Goal: Transaction & Acquisition: Purchase product/service

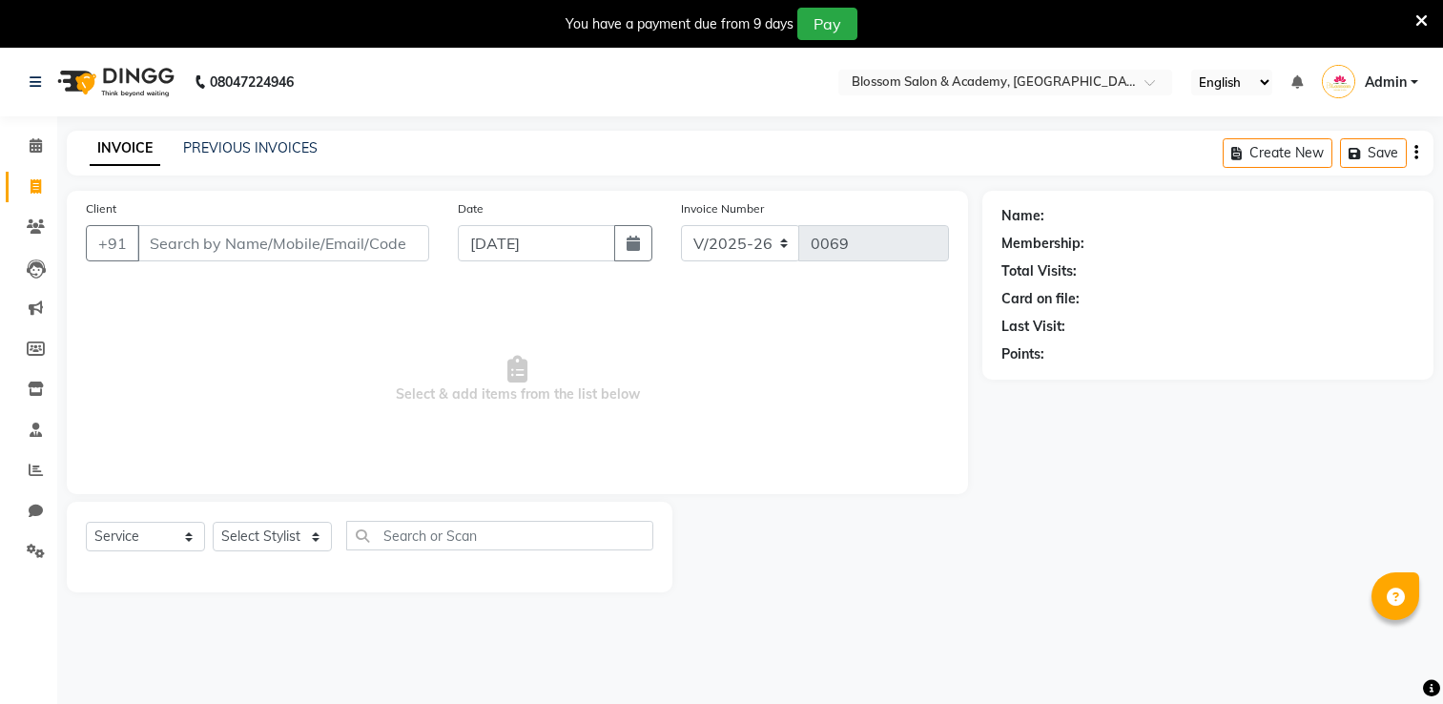
select select "8887"
select select "service"
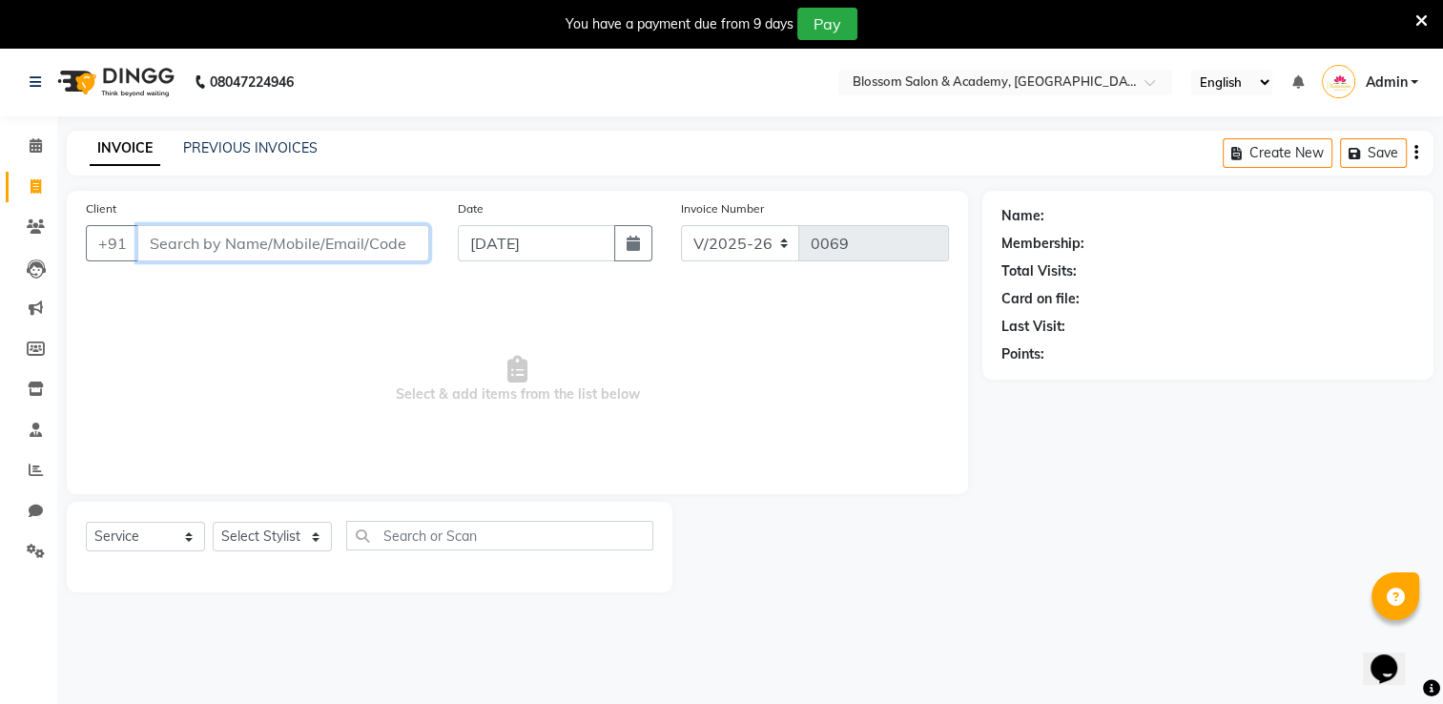
click at [321, 238] on input "Client" at bounding box center [283, 243] width 292 height 36
type input "8887851678"
click at [397, 237] on span "Add Client" at bounding box center [379, 243] width 75 height 19
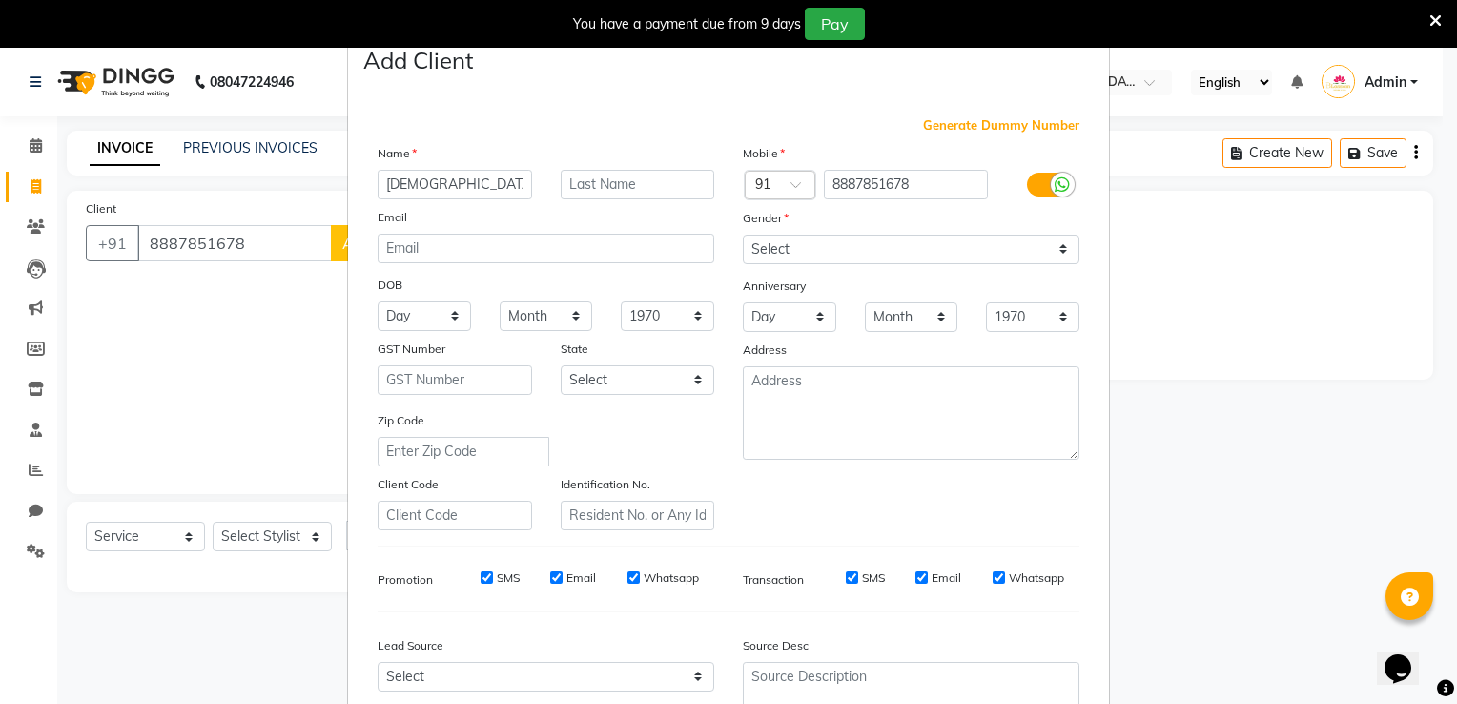
type input "[DEMOGRAPHIC_DATA]"
click at [926, 257] on select "Select [DEMOGRAPHIC_DATA] [DEMOGRAPHIC_DATA] Other Prefer Not To Say" at bounding box center [911, 250] width 337 height 30
select select "[DEMOGRAPHIC_DATA]"
click at [743, 236] on select "Select [DEMOGRAPHIC_DATA] [DEMOGRAPHIC_DATA] Other Prefer Not To Say" at bounding box center [911, 250] width 337 height 30
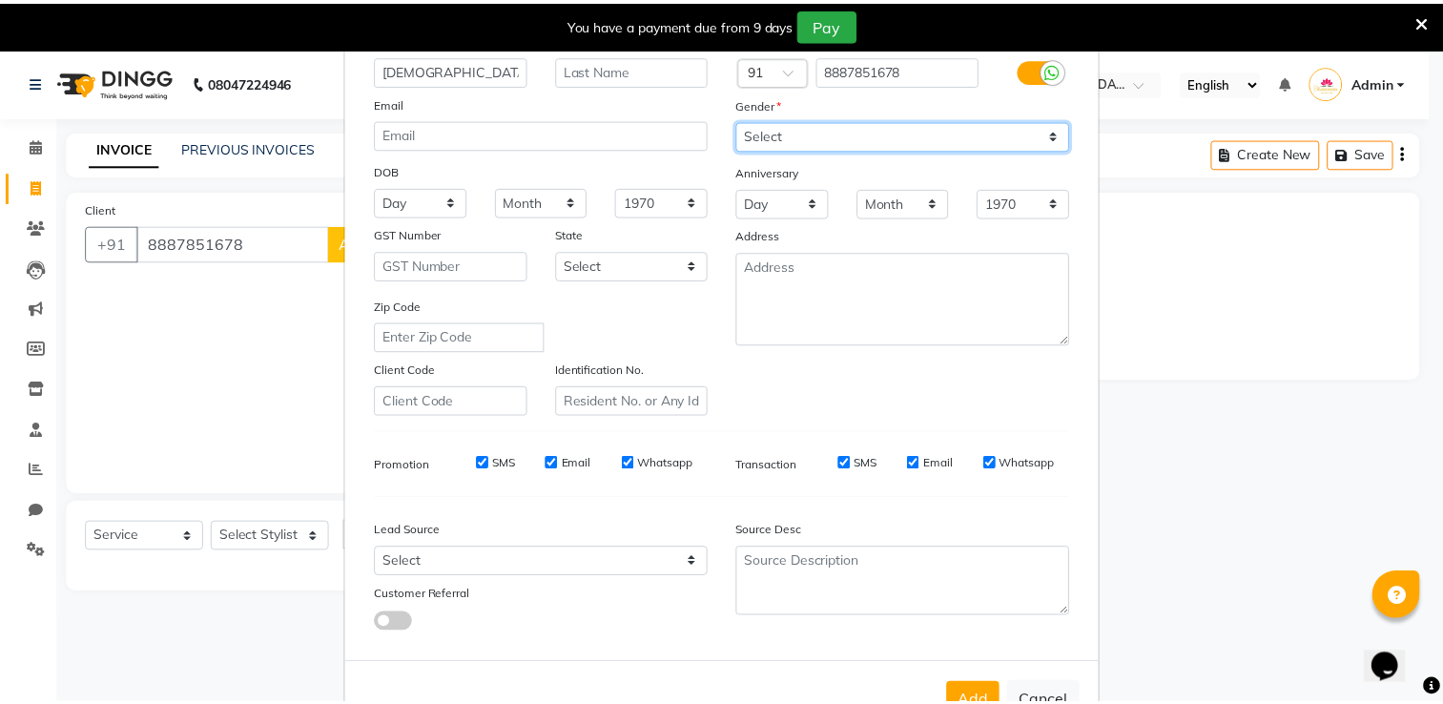
scroll to position [185, 0]
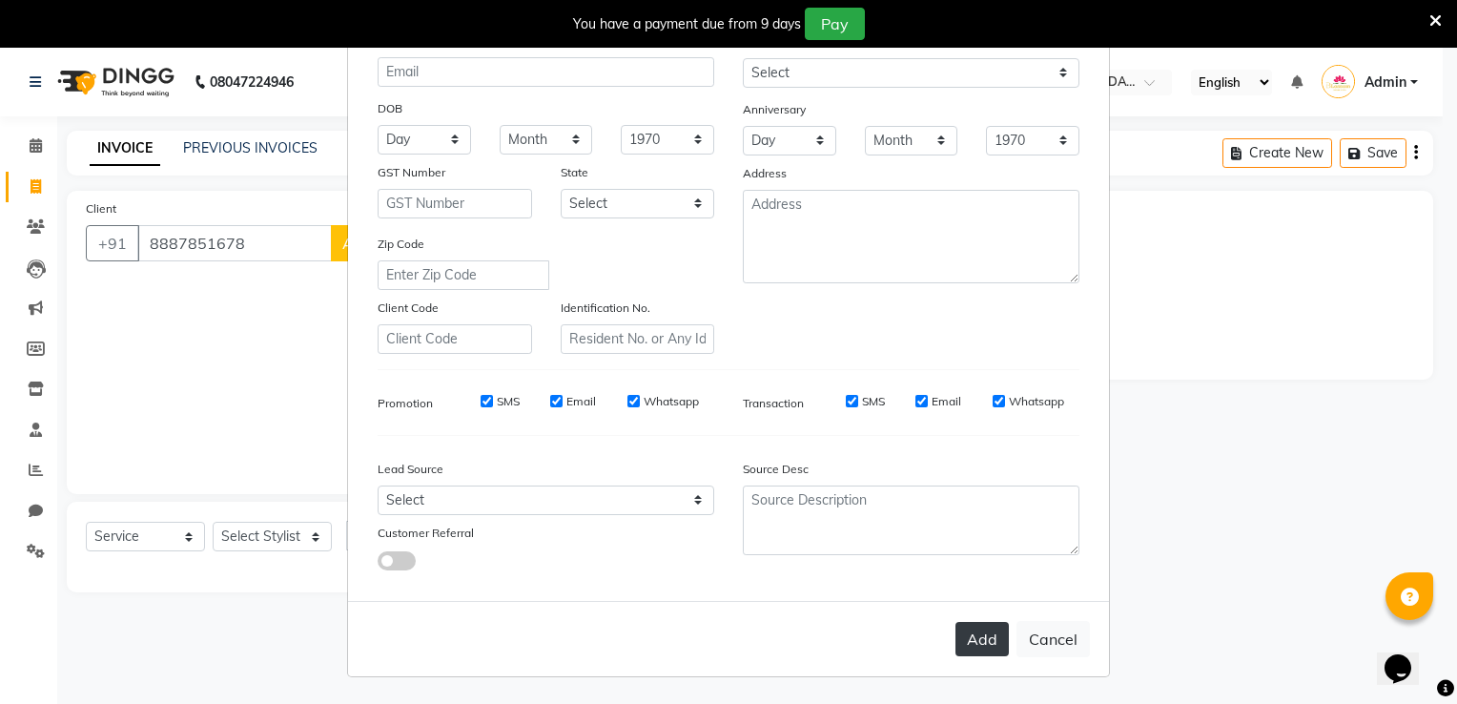
click at [970, 630] on button "Add" at bounding box center [982, 639] width 53 height 34
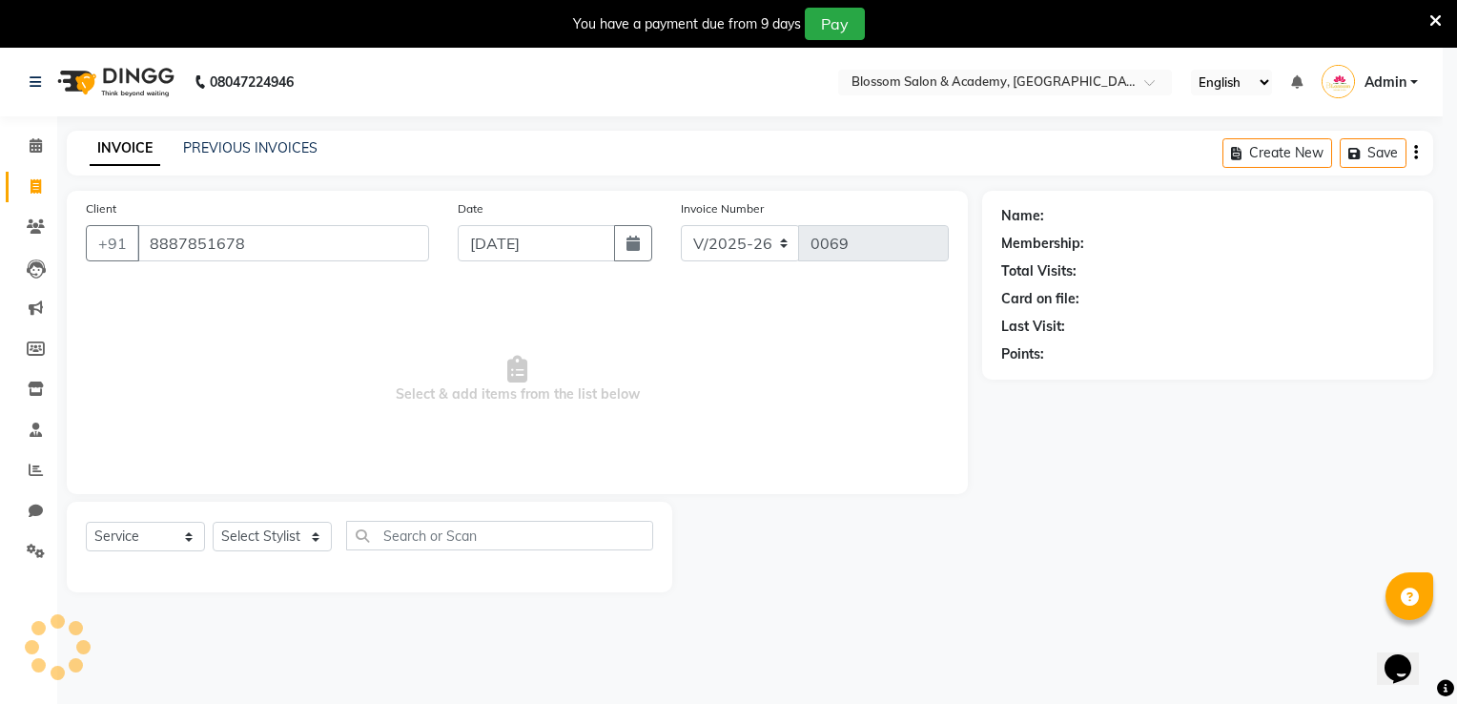
select select
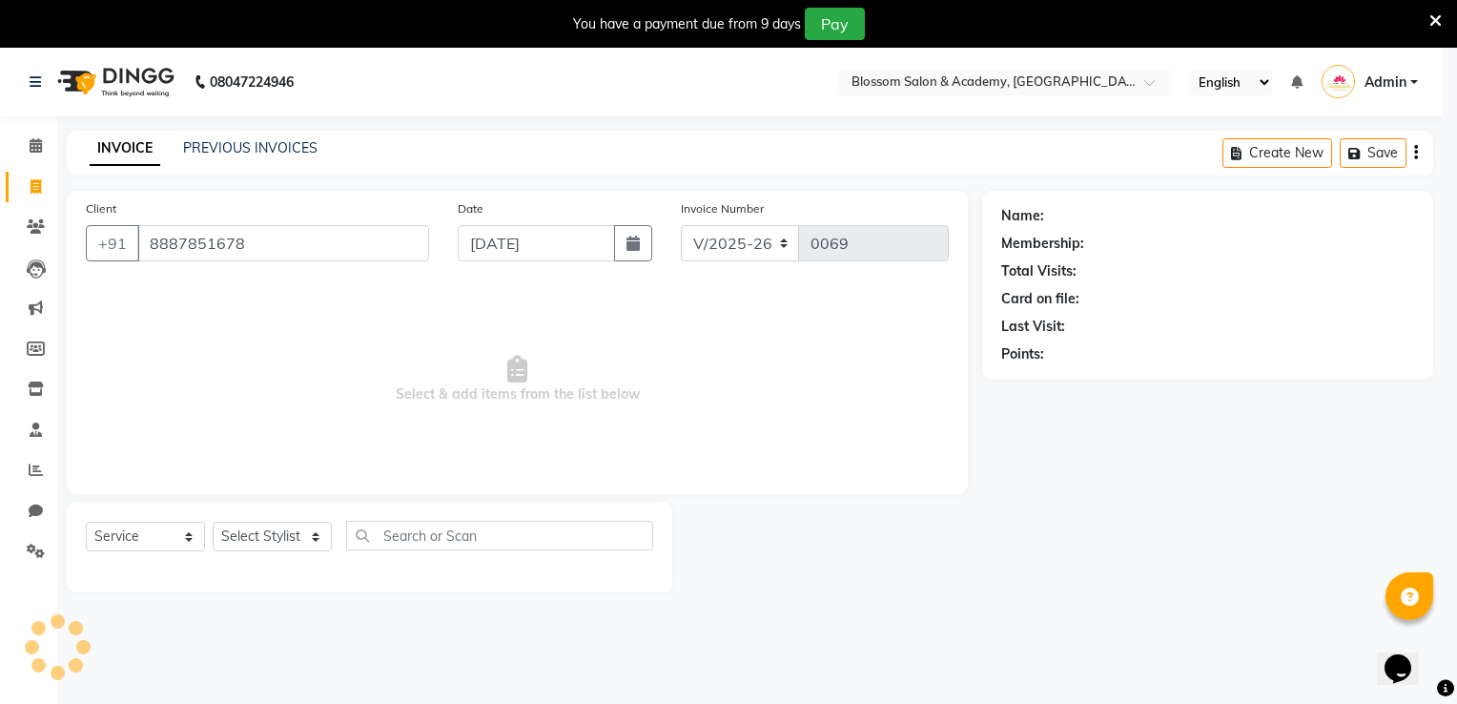
select select
checkbox input "false"
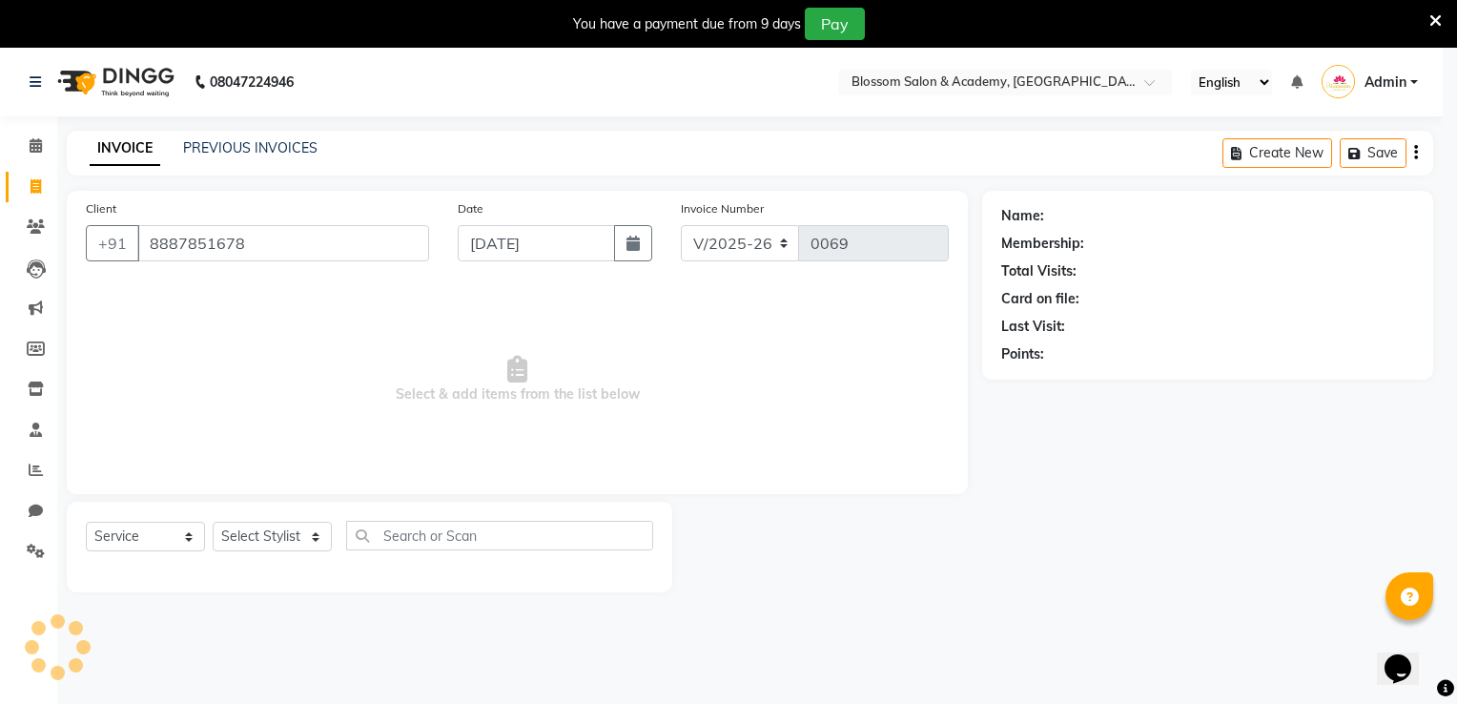
checkbox input "false"
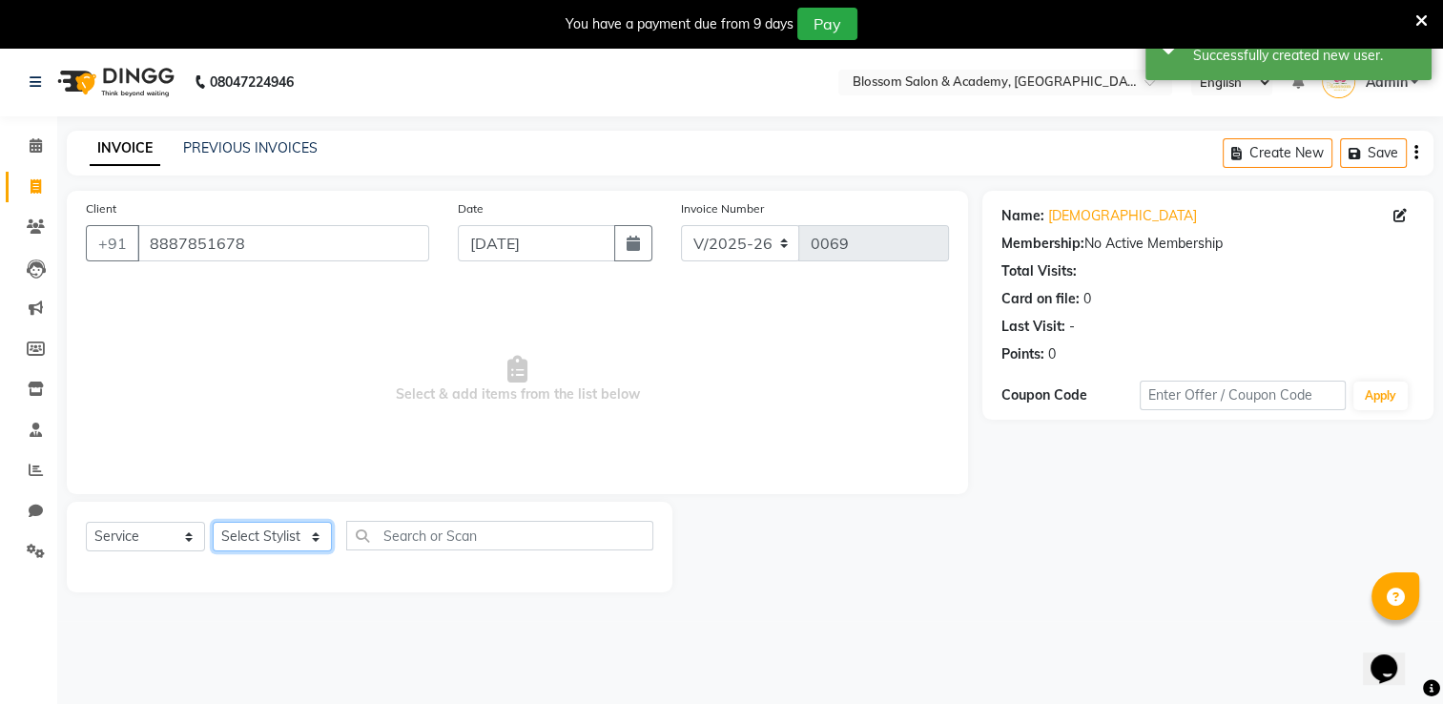
drag, startPoint x: 302, startPoint y: 541, endPoint x: 316, endPoint y: 540, distance: 13.4
click at [303, 541] on select "Select Stylist [PERSON_NAME] [PERSON_NAME] [PERSON_NAME] [PERSON_NAME] BARBHIYA…" at bounding box center [272, 537] width 119 height 30
select select "89746"
click at [213, 523] on select "Select Stylist [PERSON_NAME] [PERSON_NAME] [PERSON_NAME] [PERSON_NAME] BARBHIYA…" at bounding box center [272, 537] width 119 height 30
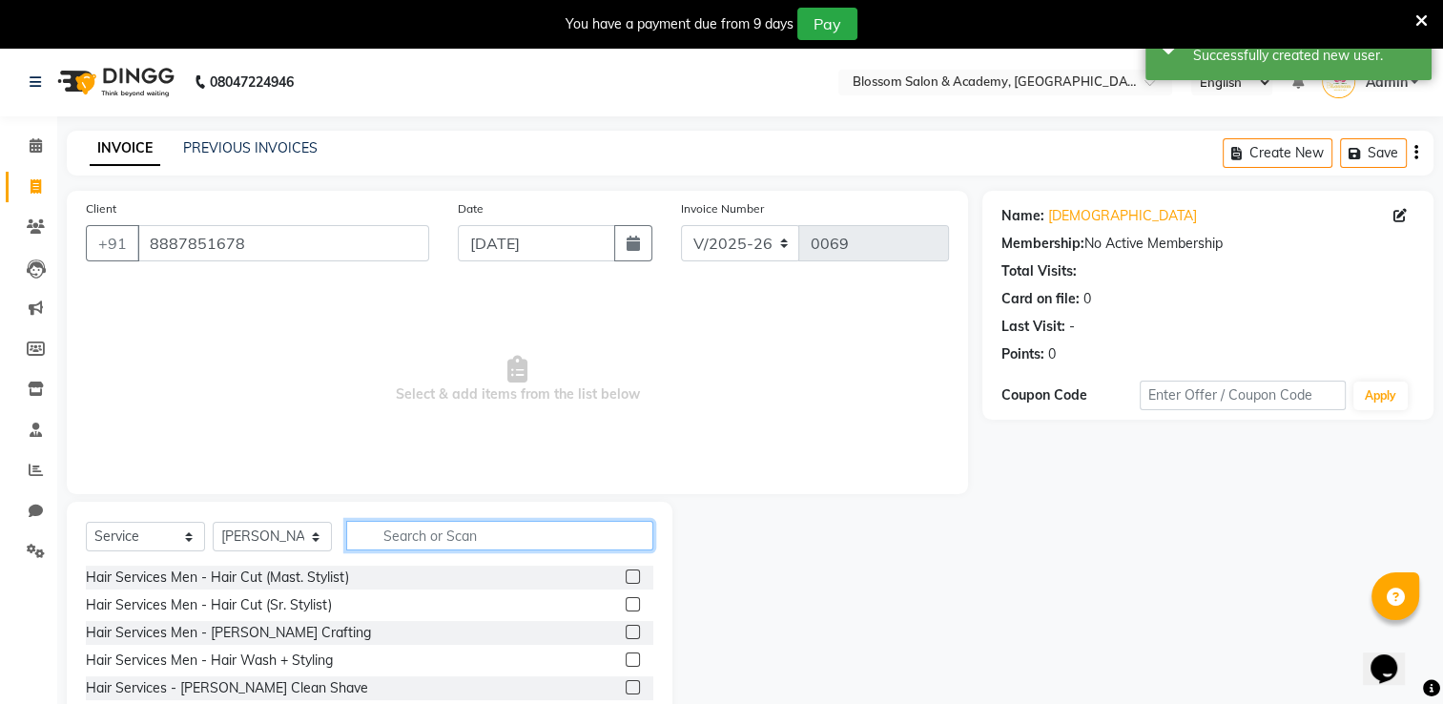
click at [426, 541] on input "text" at bounding box center [499, 536] width 307 height 30
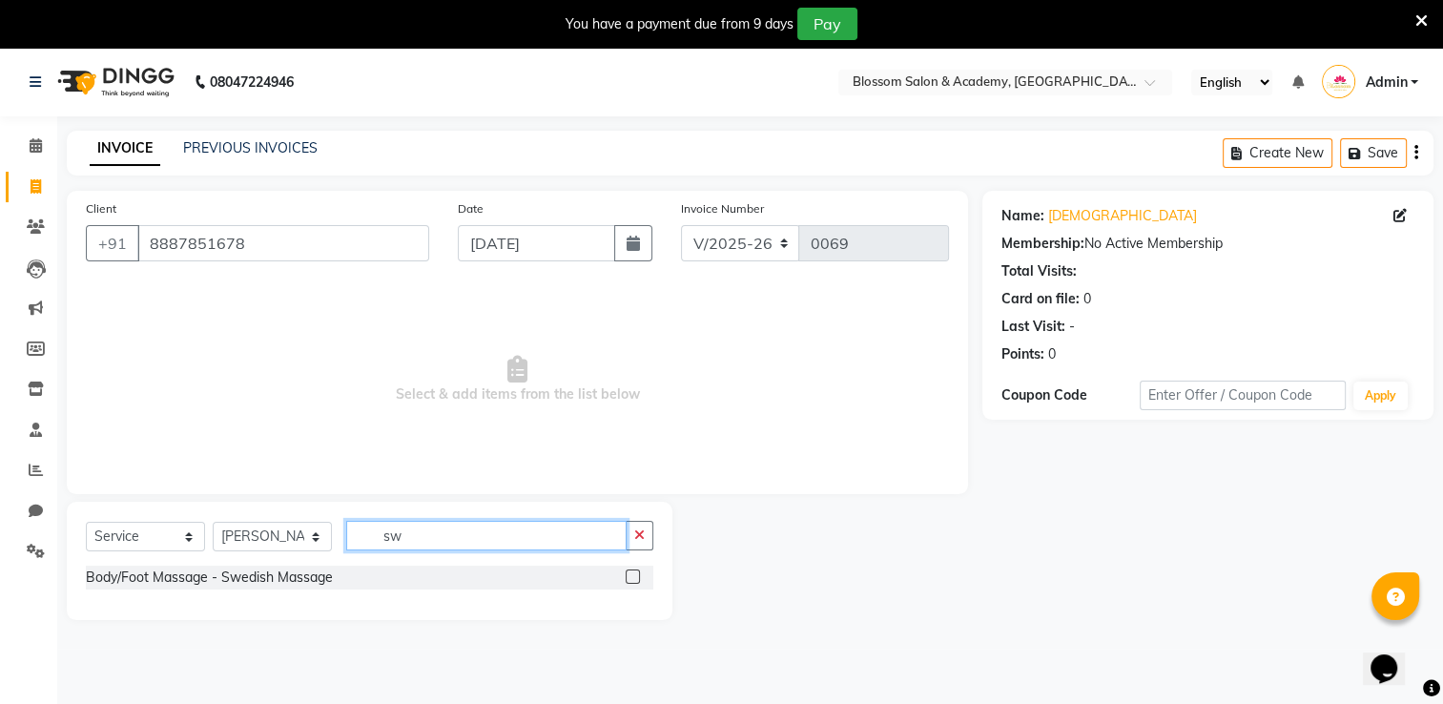
type input "sw"
click at [633, 579] on label at bounding box center [633, 576] width 14 height 14
click at [633, 579] on input "checkbox" at bounding box center [632, 577] width 12 height 12
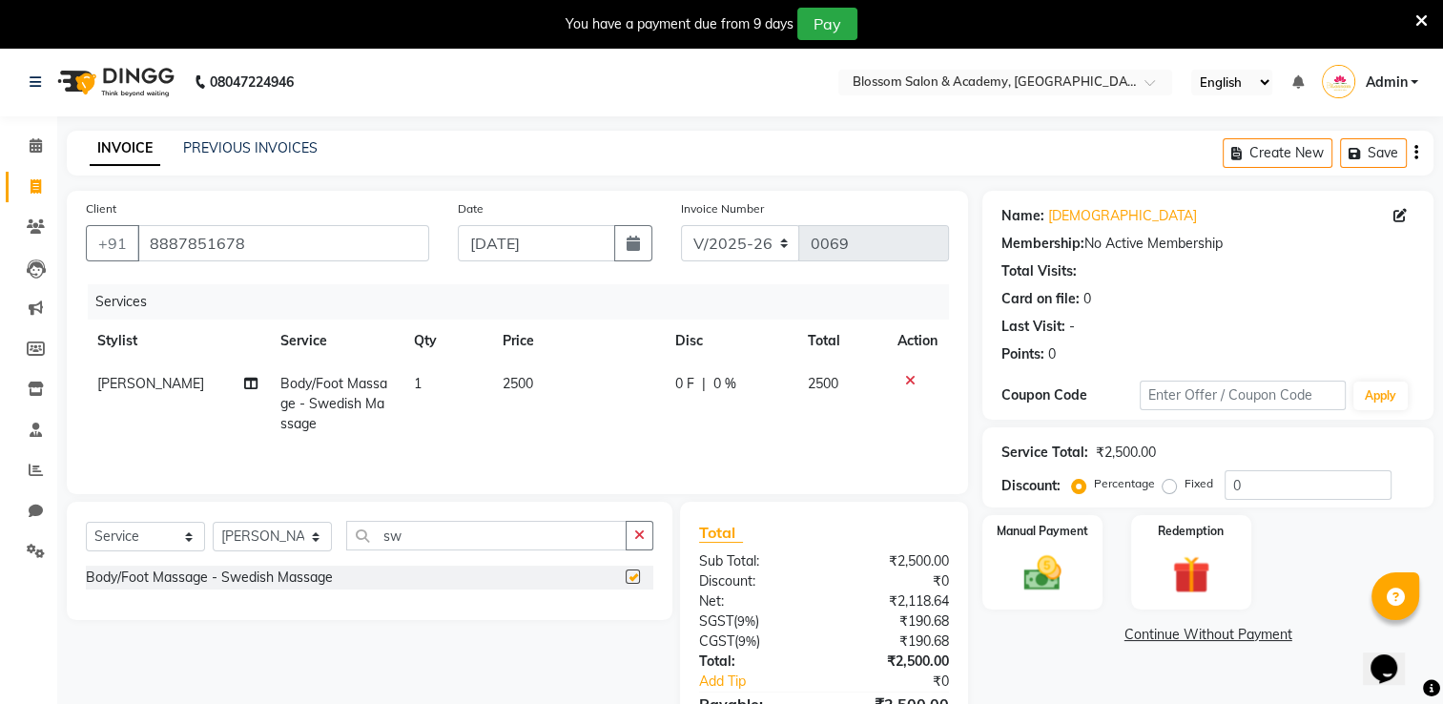
checkbox input "false"
click at [532, 395] on td "2500" at bounding box center [577, 403] width 173 height 83
select select "89746"
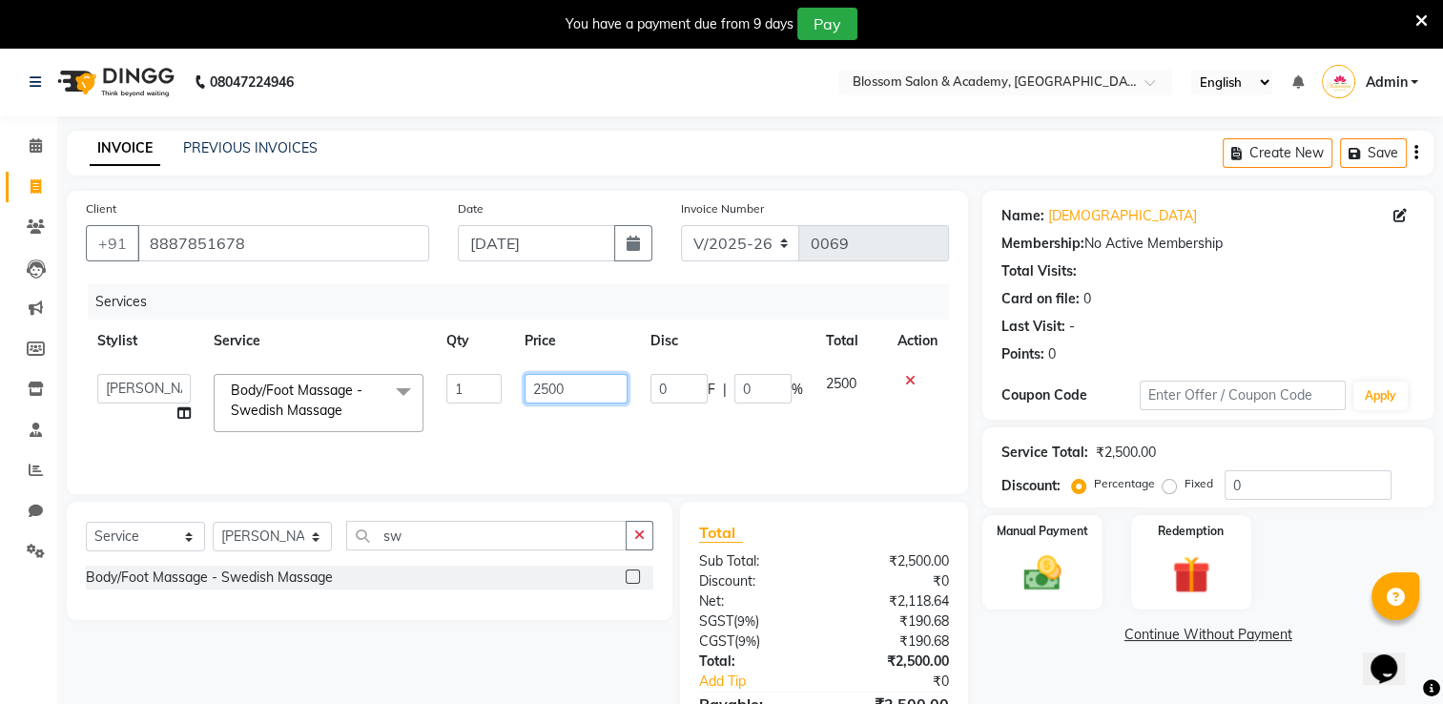
click at [553, 392] on input "2500" at bounding box center [575, 389] width 103 height 30
type input "1700"
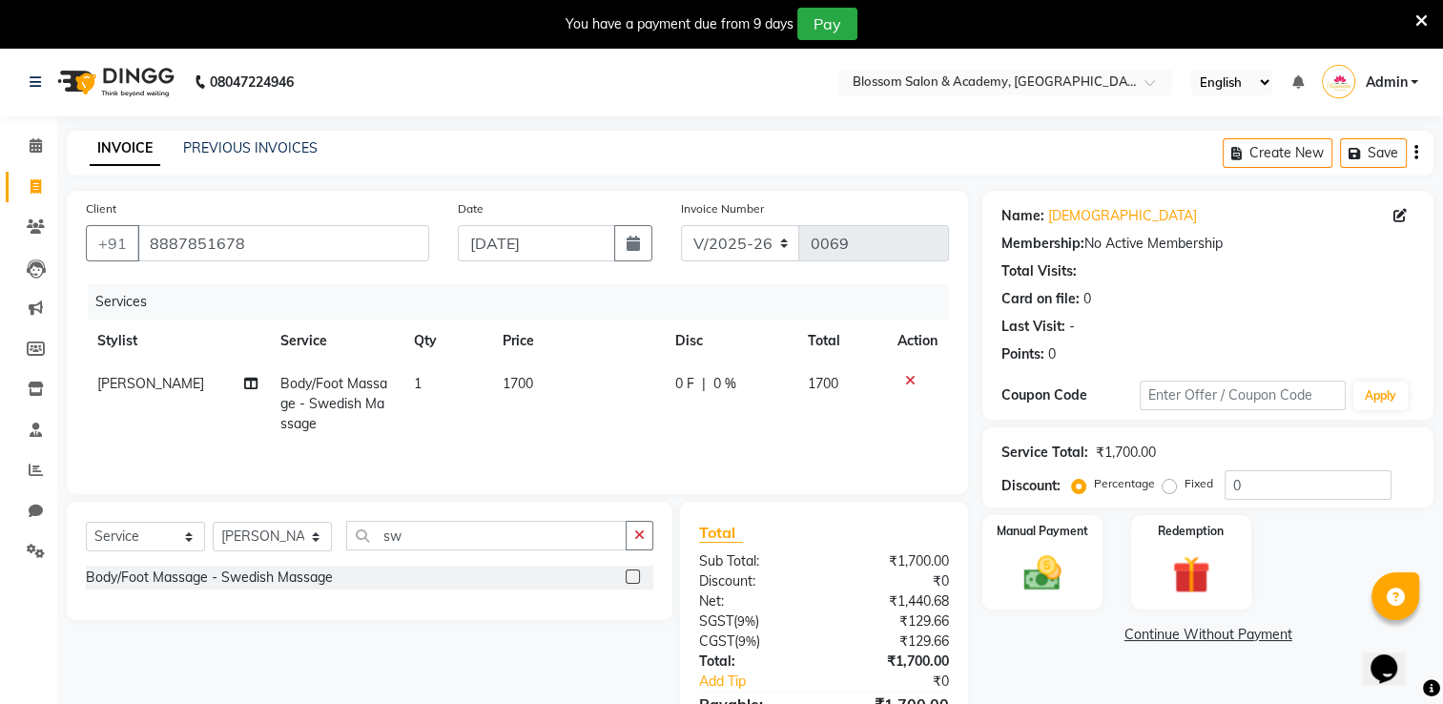
click at [1085, 658] on div "Name: [PERSON_NAME] Membership: No Active Membership Total Visits: Card on file…" at bounding box center [1214, 486] width 465 height 591
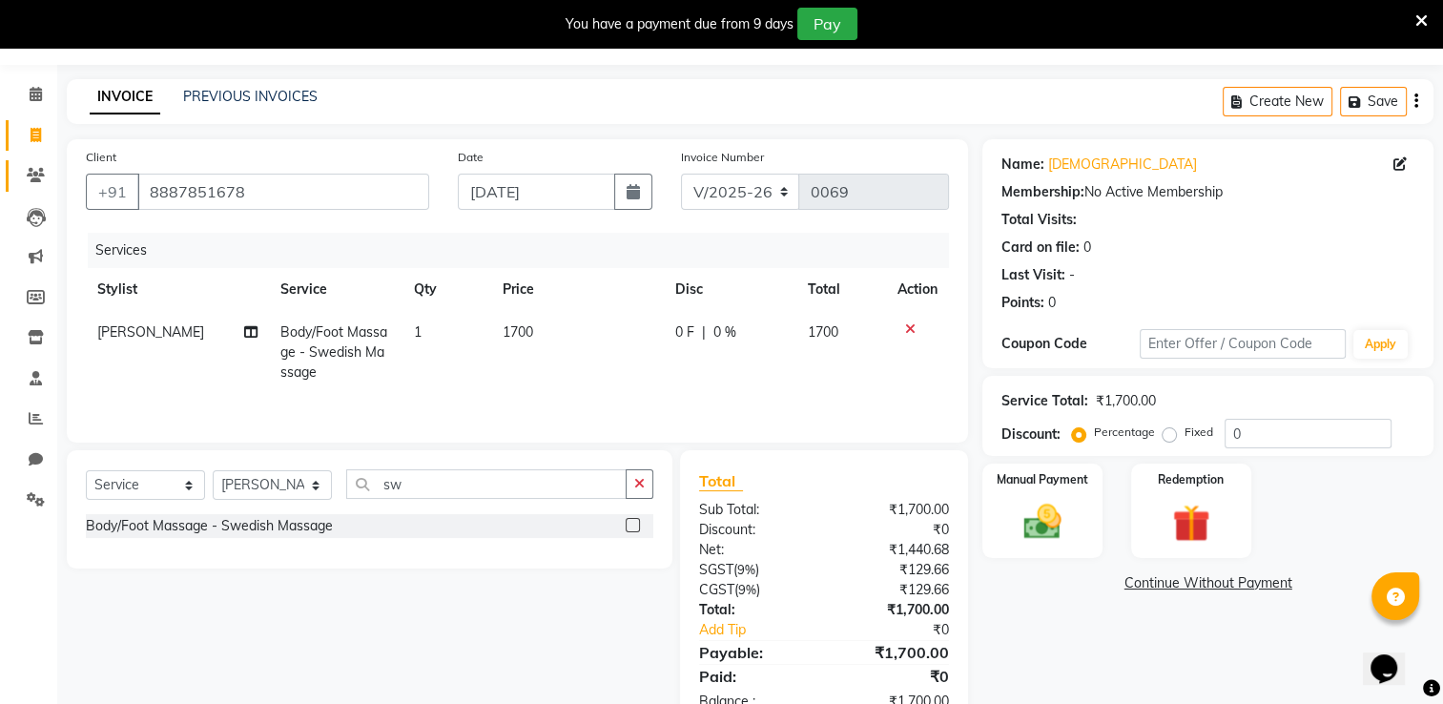
scroll to position [0, 0]
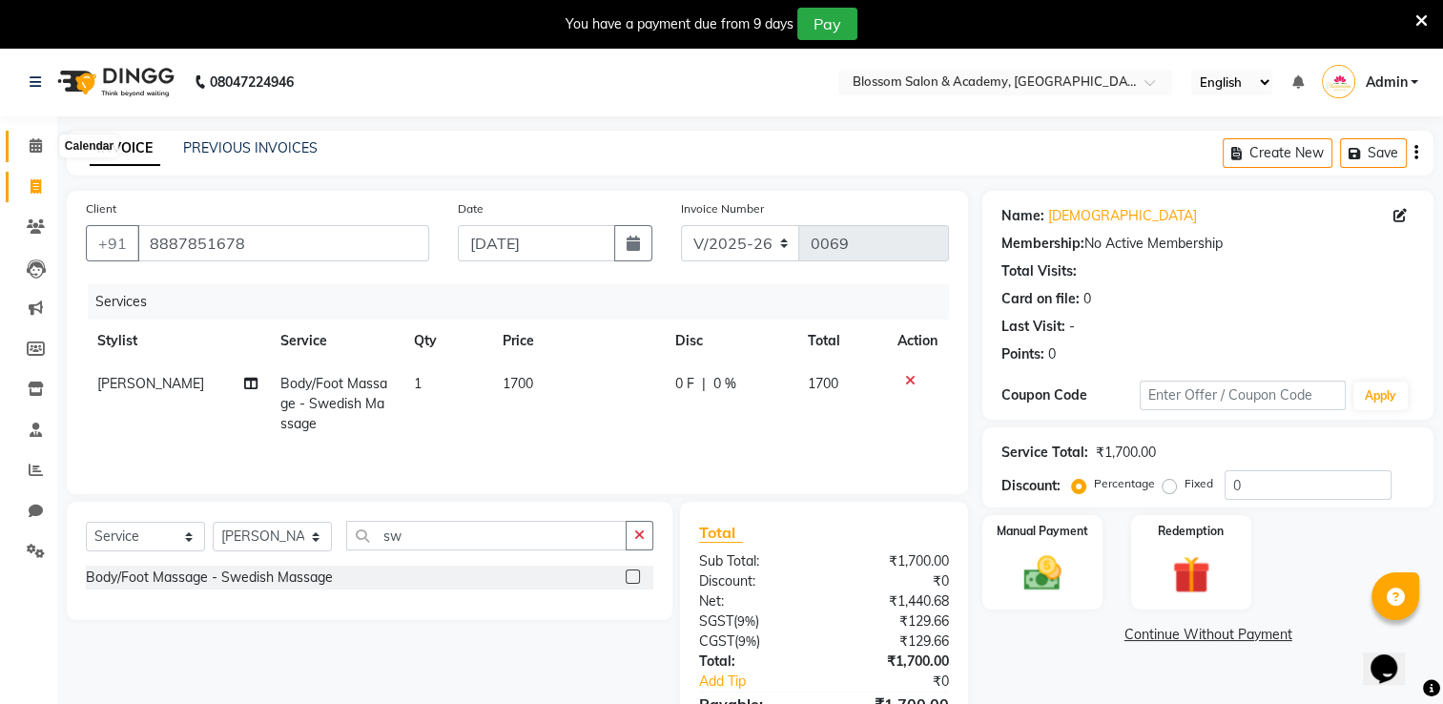
drag, startPoint x: 26, startPoint y: 151, endPoint x: 877, endPoint y: 107, distance: 852.7
click at [25, 150] on span at bounding box center [35, 146] width 33 height 22
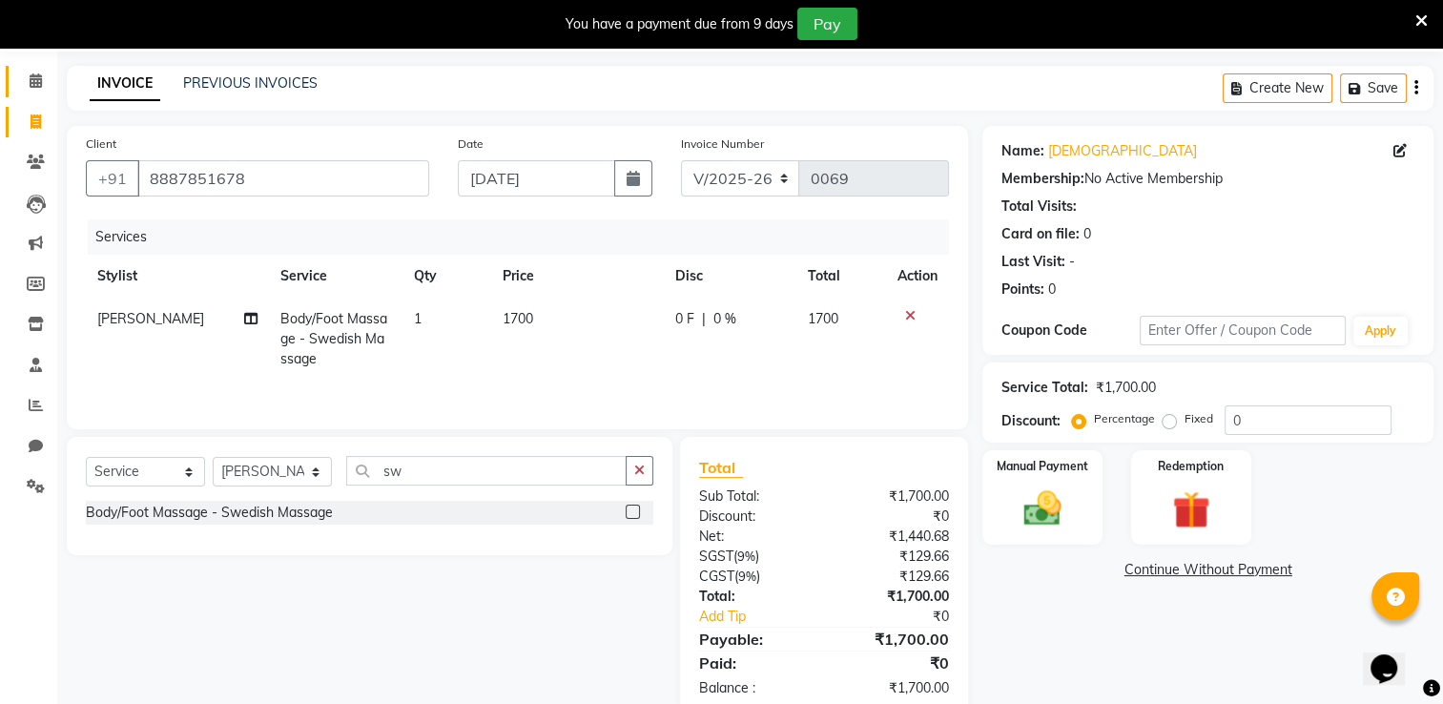
scroll to position [107, 0]
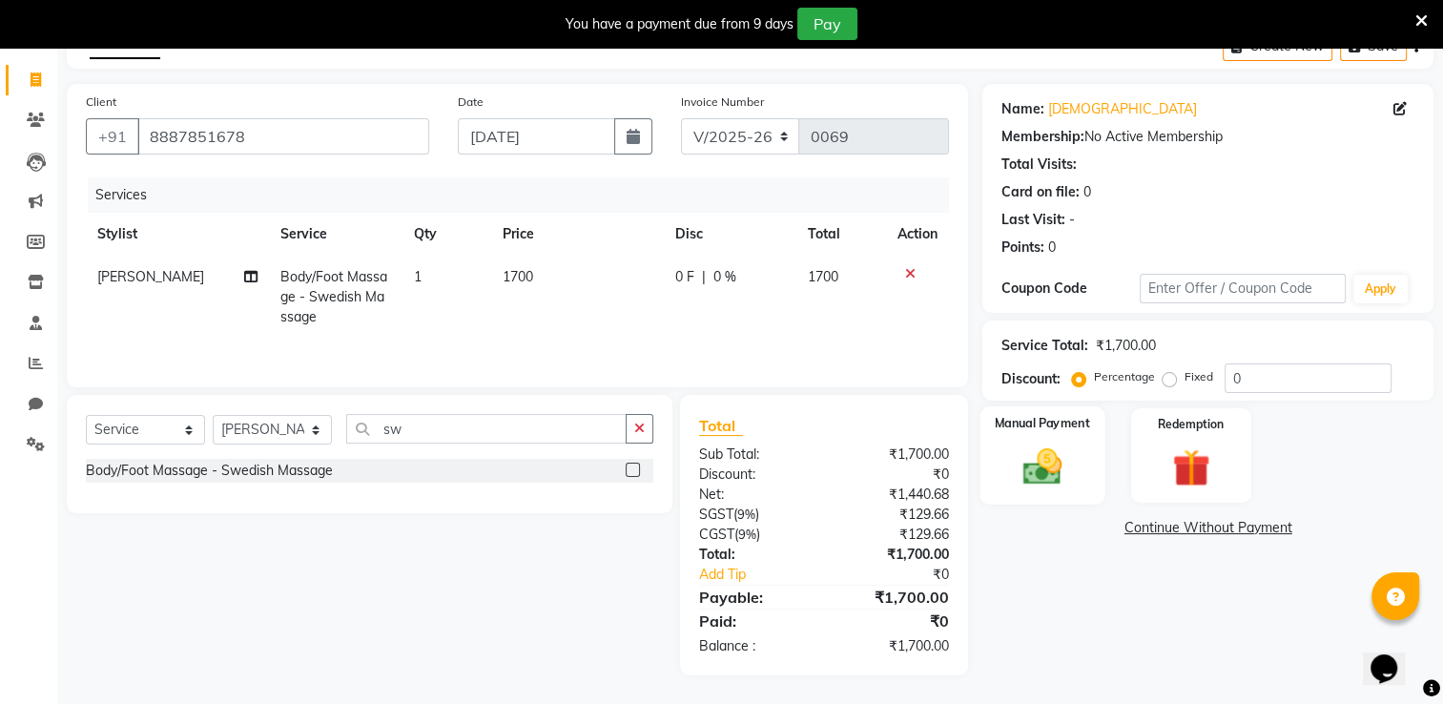
click at [1044, 471] on img at bounding box center [1043, 466] width 64 height 45
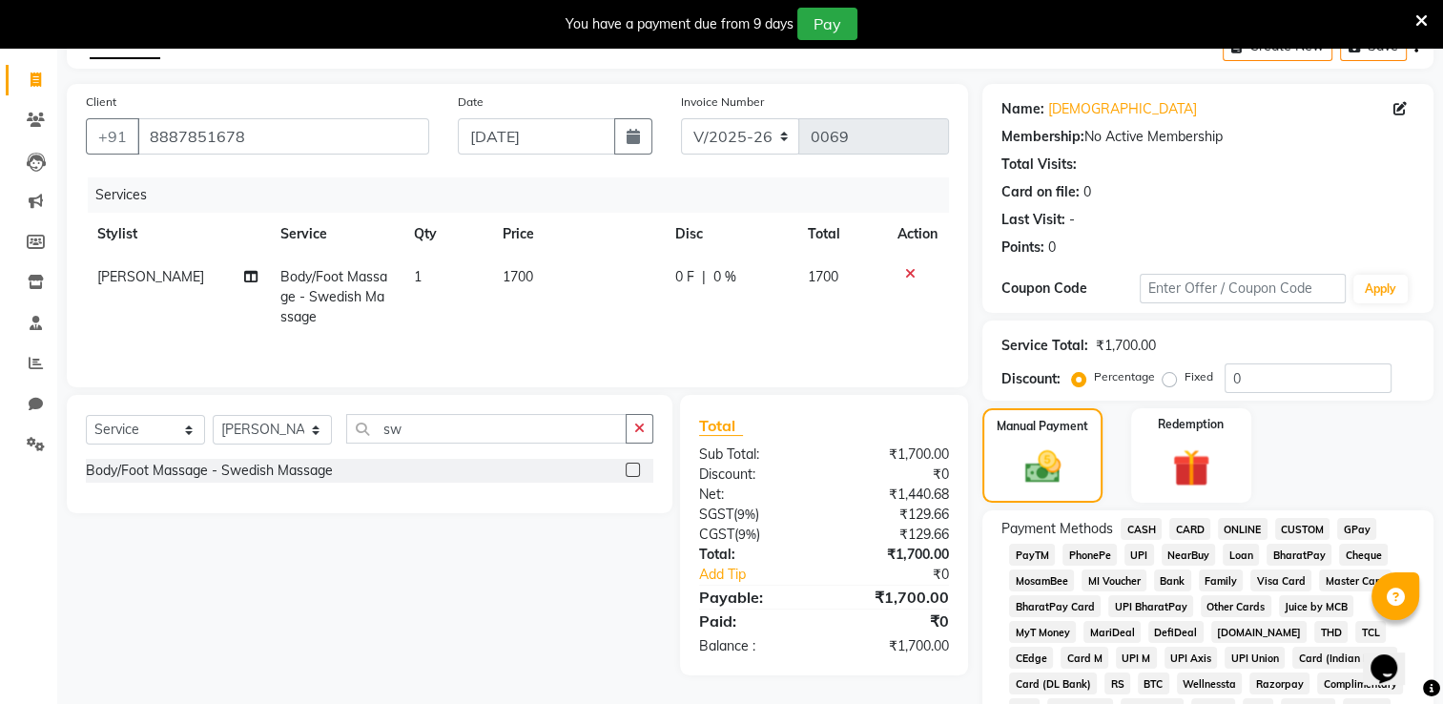
click at [1352, 524] on span "GPay" at bounding box center [1356, 529] width 39 height 22
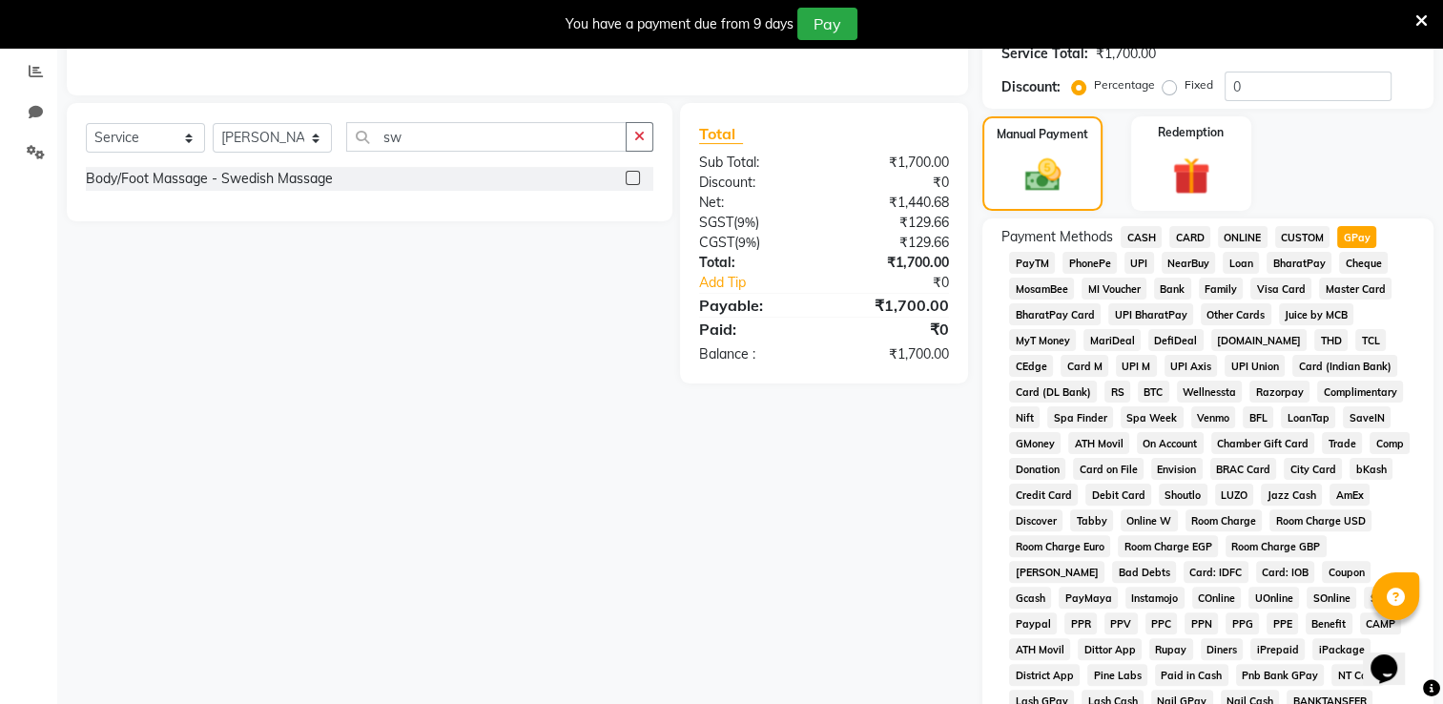
scroll to position [701, 0]
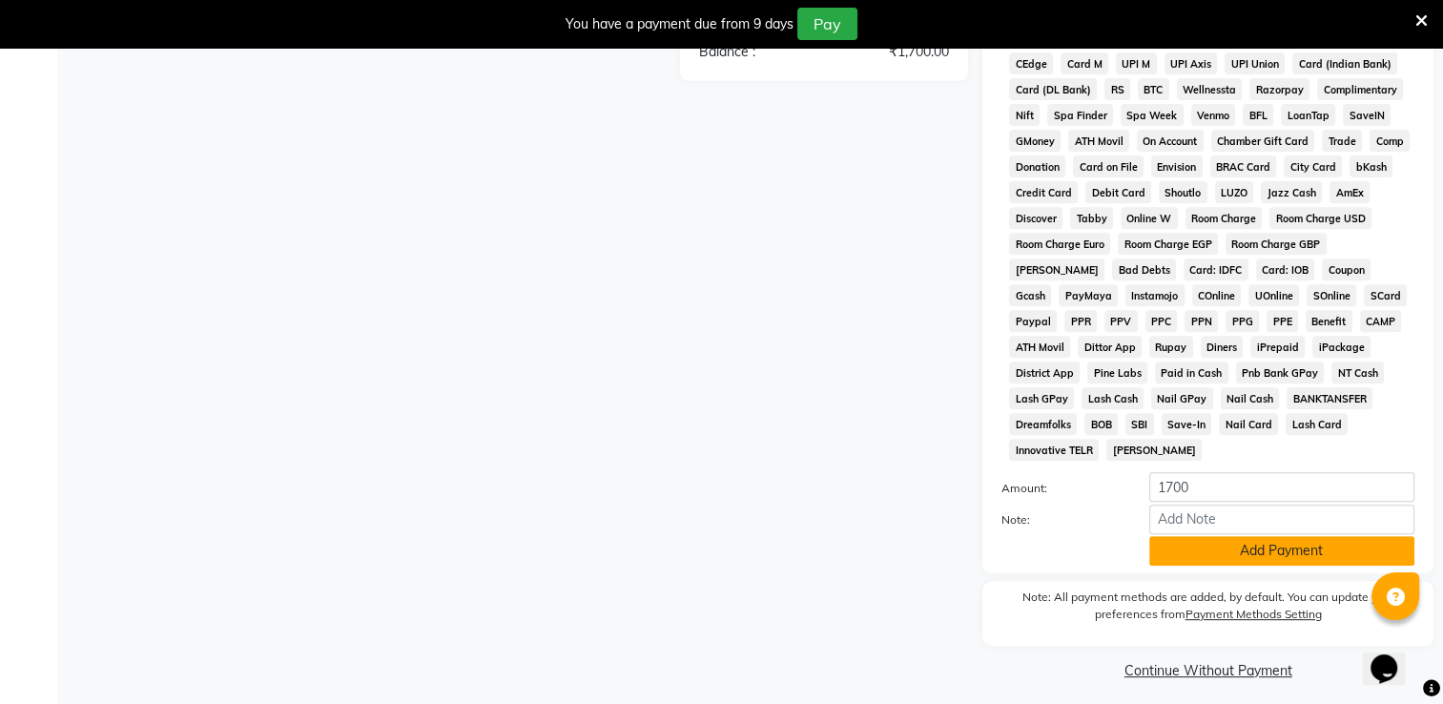
click at [1239, 548] on button "Add Payment" at bounding box center [1281, 551] width 265 height 30
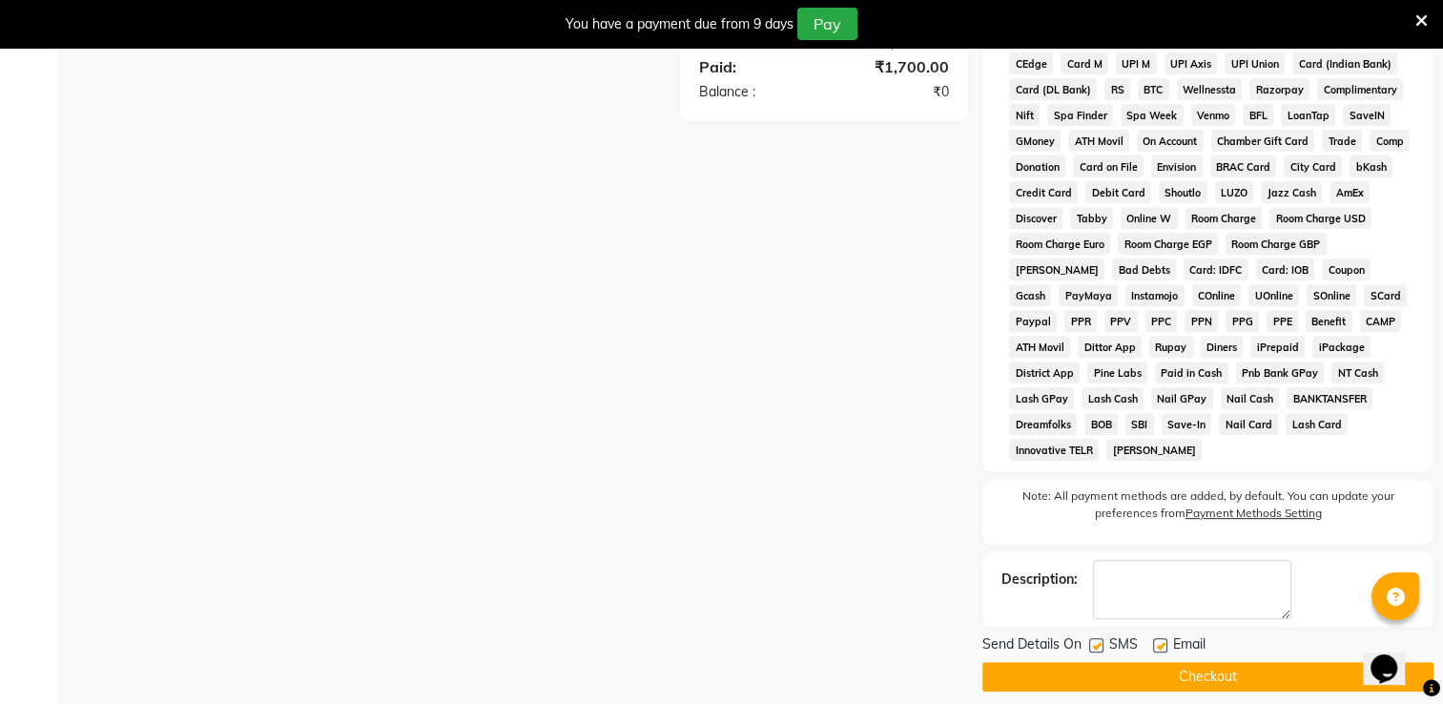
click at [1099, 639] on label at bounding box center [1096, 645] width 14 height 14
click at [1099, 640] on input "checkbox" at bounding box center [1095, 646] width 12 height 12
checkbox input "false"
click at [1162, 638] on label at bounding box center [1160, 645] width 14 height 14
click at [1162, 640] on input "checkbox" at bounding box center [1159, 646] width 12 height 12
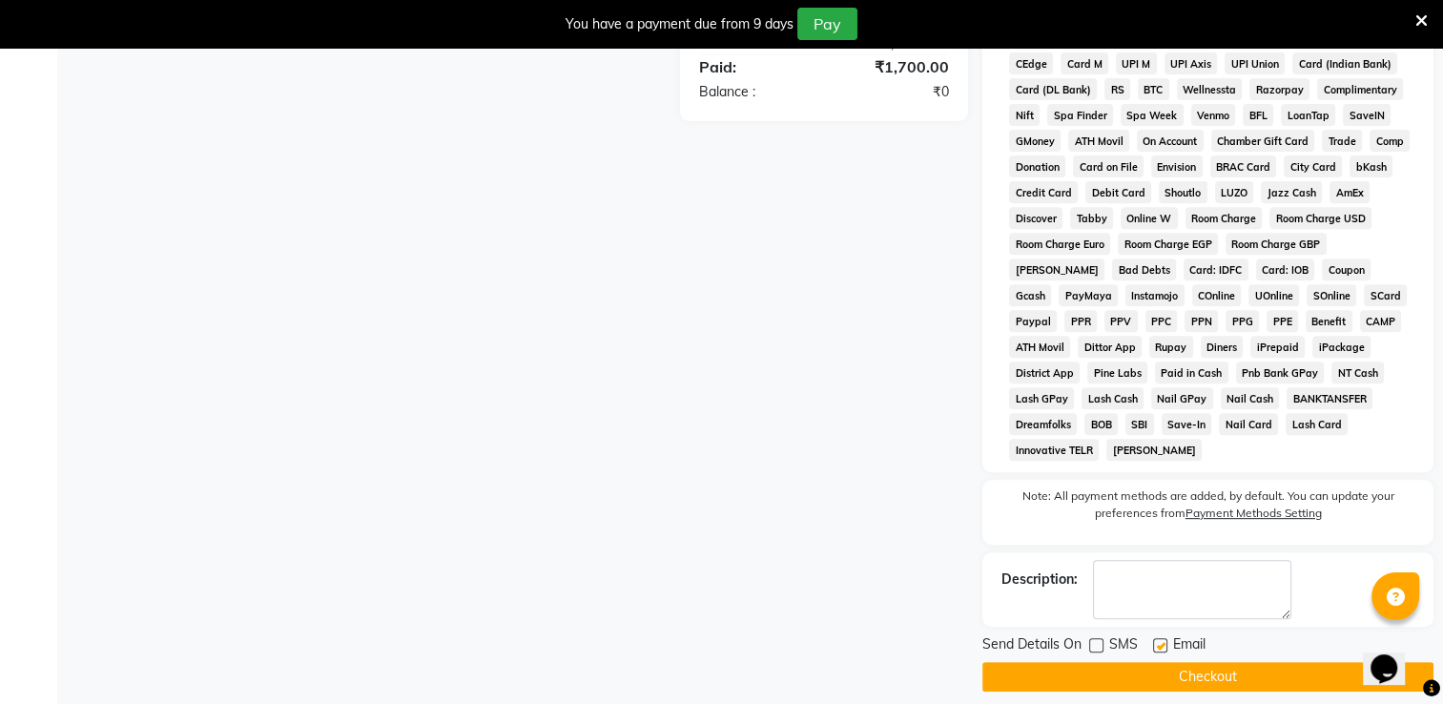
checkbox input "false"
click at [1165, 667] on button "Checkout" at bounding box center [1207, 677] width 451 height 30
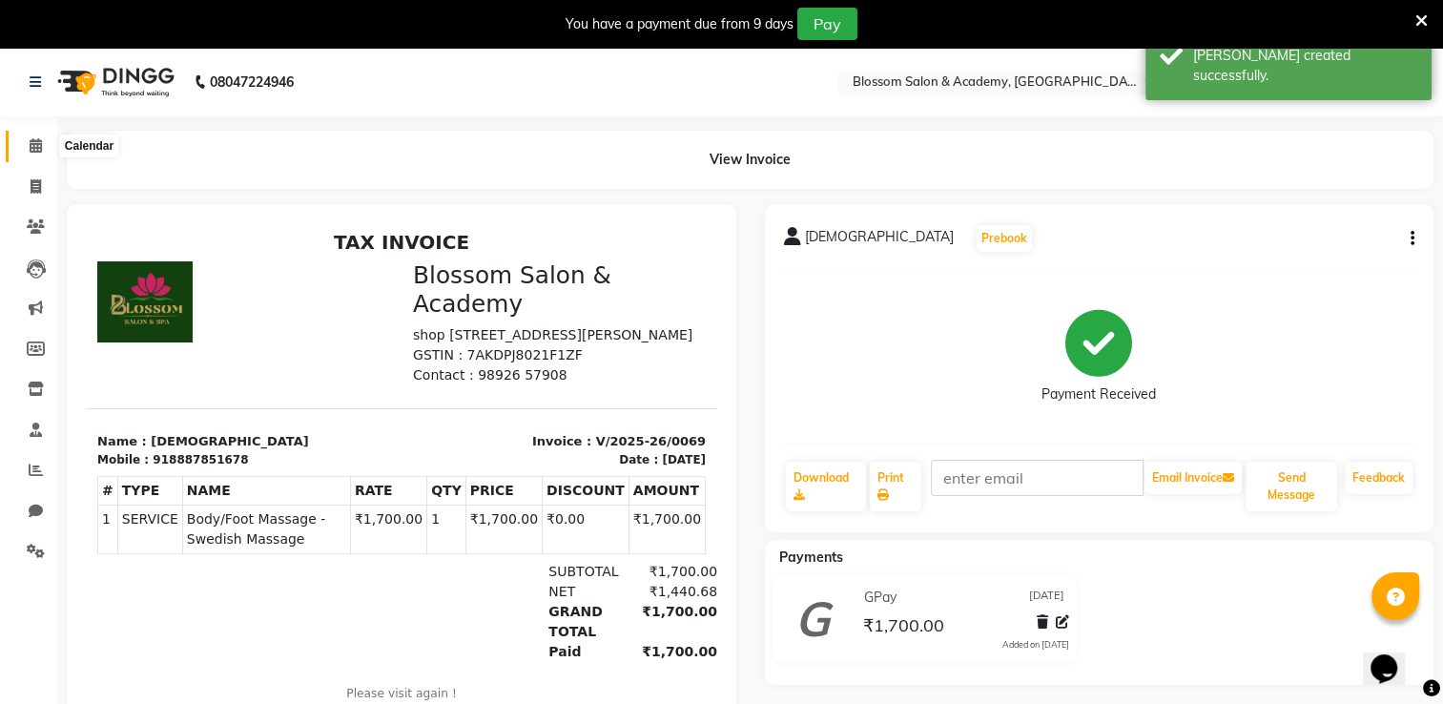
click at [41, 151] on icon at bounding box center [36, 145] width 12 height 14
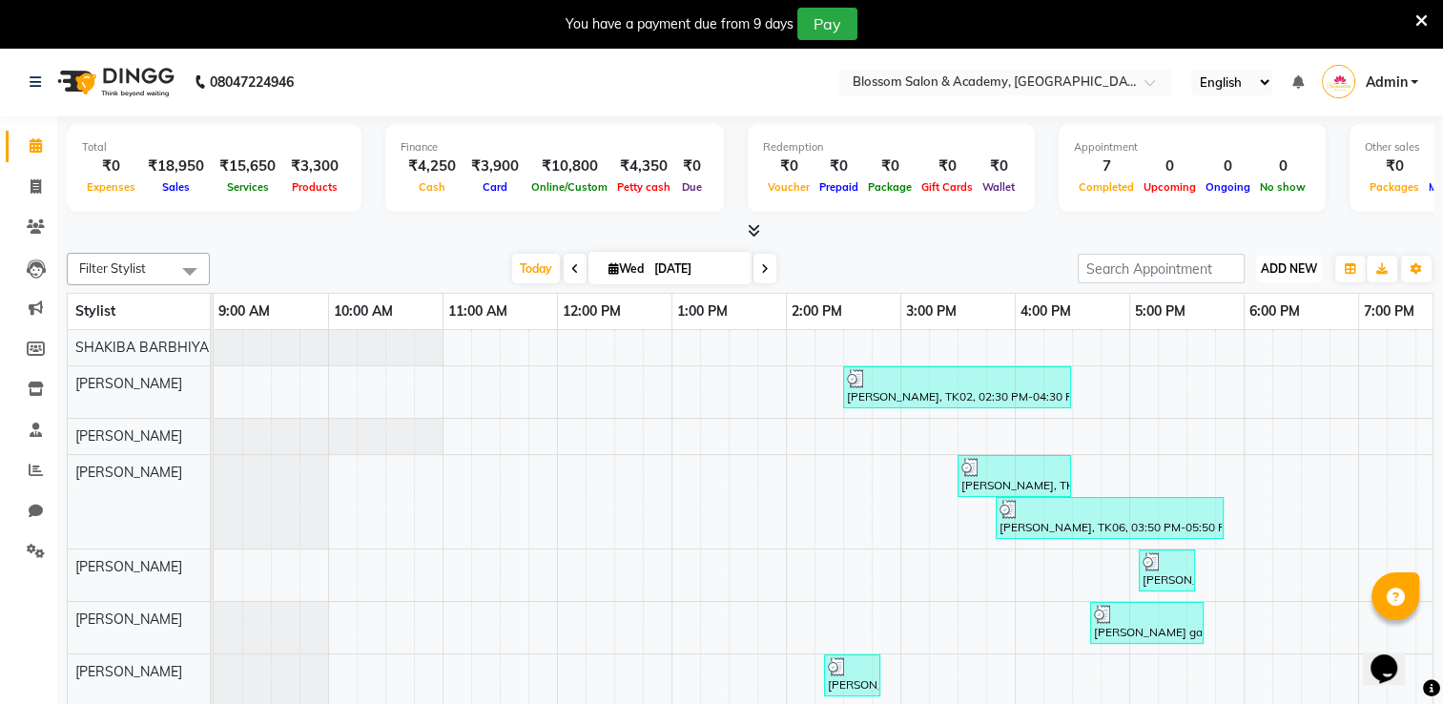
click at [1274, 266] on span "ADD NEW" at bounding box center [1289, 268] width 56 height 14
click at [1099, 229] on div at bounding box center [750, 231] width 1367 height 20
click at [612, 168] on div "₹4,350" at bounding box center [643, 166] width 63 height 22
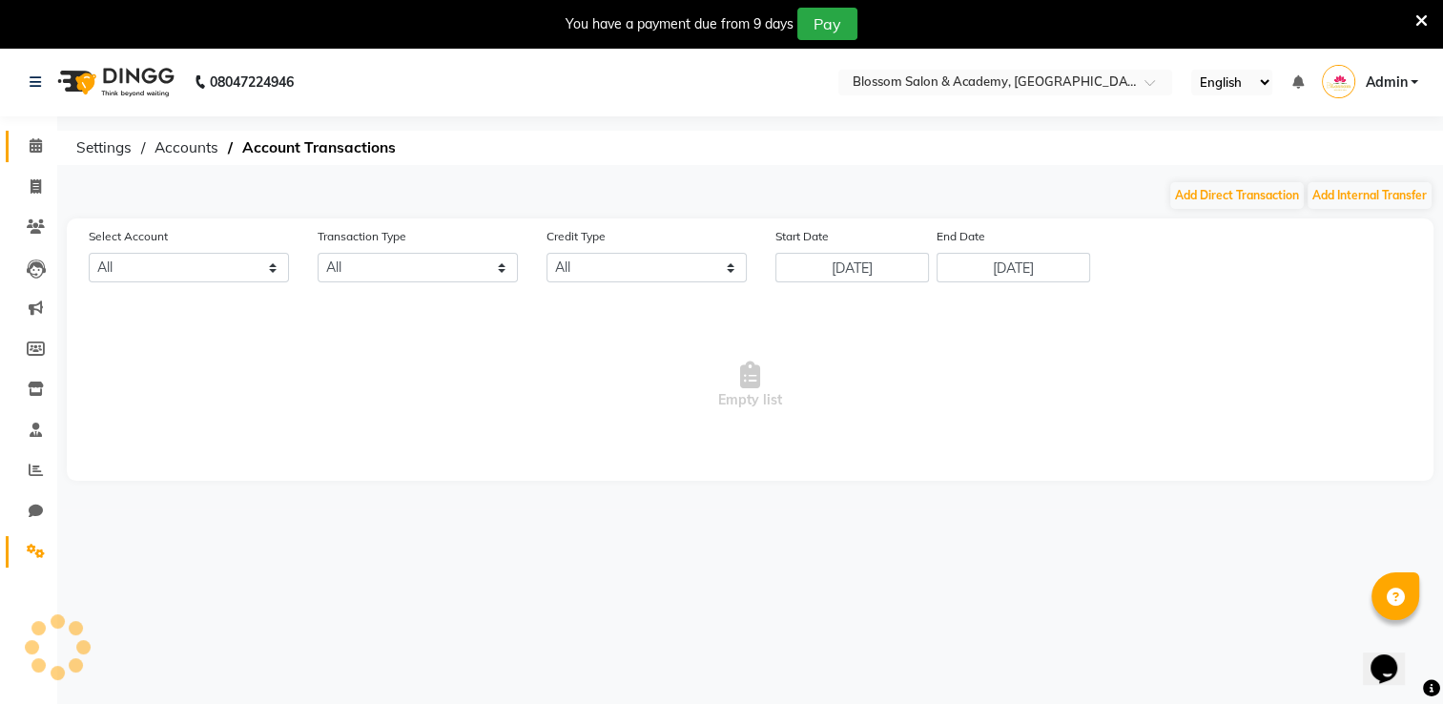
select select "8107"
